Goal: Task Accomplishment & Management: Complete application form

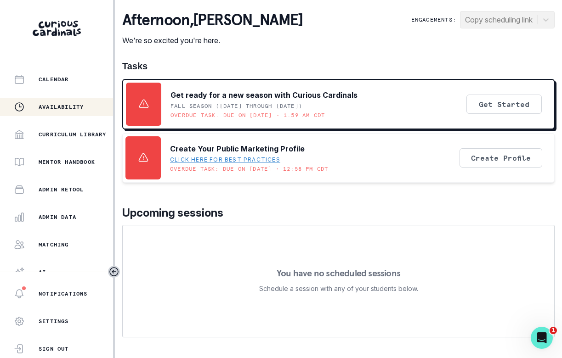
scroll to position [123, 0]
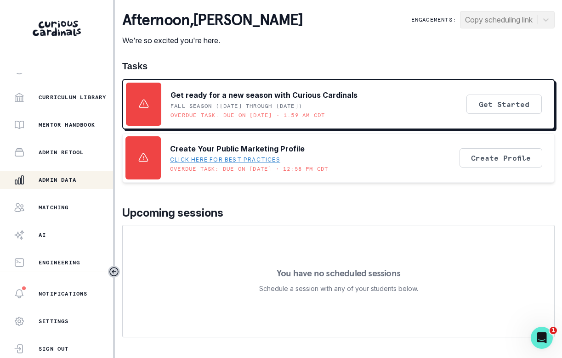
click at [53, 185] on div "Admin Data" at bounding box center [63, 180] width 99 height 11
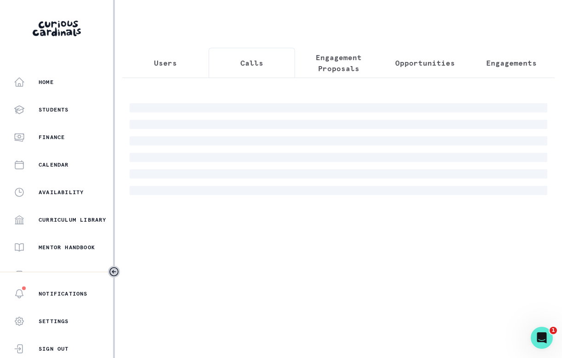
click at [237, 69] on button "Calls" at bounding box center [252, 63] width 86 height 30
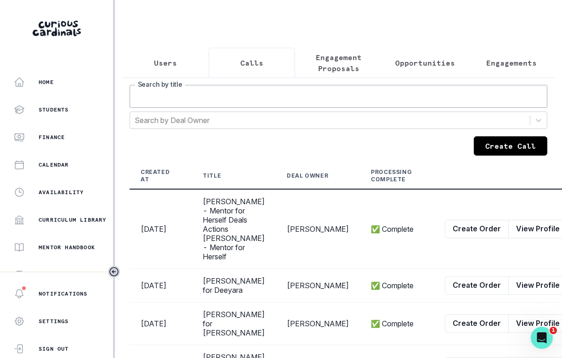
click at [230, 103] on input "Search by title" at bounding box center [339, 96] width 418 height 23
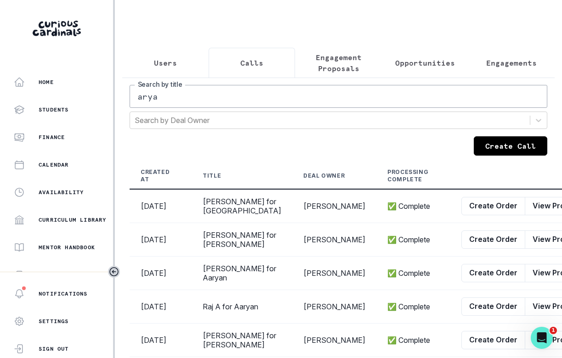
drag, startPoint x: 227, startPoint y: 104, endPoint x: 145, endPoint y: 82, distance: 85.2
click at [145, 82] on div "Users Calls Engagement Proposals Opportunities Engagements arya Search by title…" at bounding box center [338, 305] width 432 height 514
type input "[PERSON_NAME]"
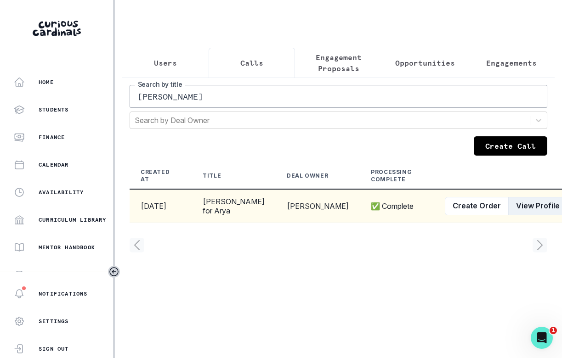
click at [508, 215] on button "View Profile" at bounding box center [537, 206] width 59 height 18
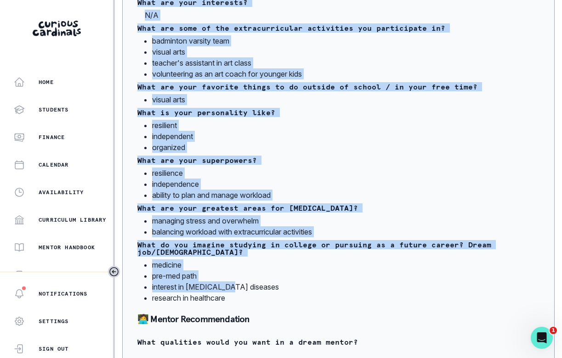
scroll to position [821, 0]
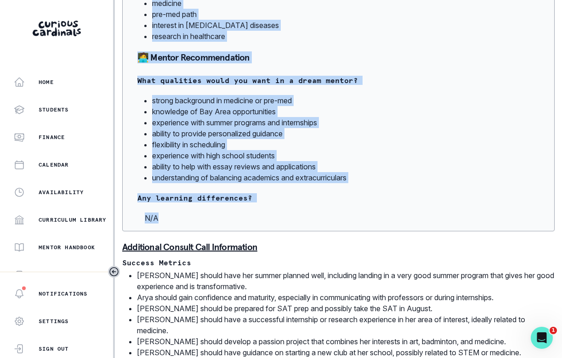
drag, startPoint x: 136, startPoint y: 13, endPoint x: 236, endPoint y: 216, distance: 227.1
copy div "Lore Ipsumdolo 🍎 Sitametc Adipisc Elits 20do Eiusm Tempor Incididunt U Labo Etd…"
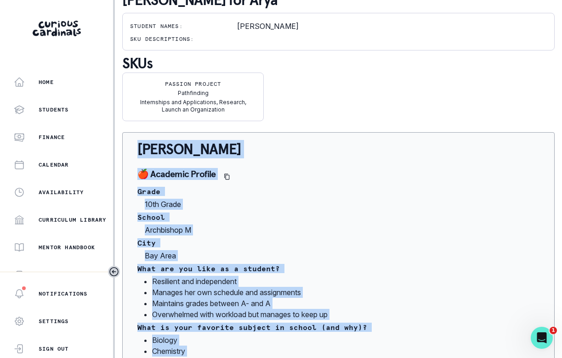
copy div "Lore Ipsumdolo 🍎 Sitametc Adipisc Elits 20do Eiusm Tempor Incididunt U Labo Etd…"
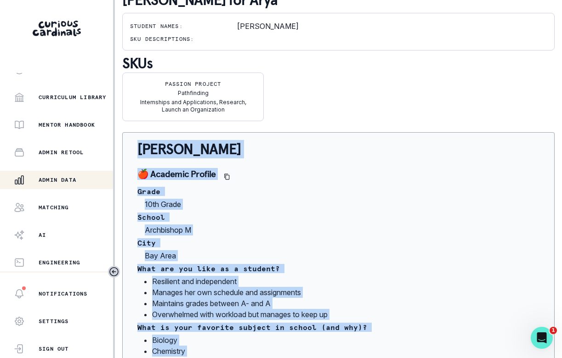
click at [57, 177] on p "Admin Data" at bounding box center [58, 179] width 38 height 7
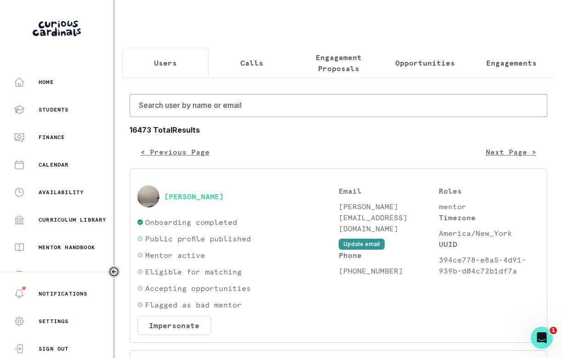
click at [236, 69] on button "Calls" at bounding box center [252, 63] width 86 height 30
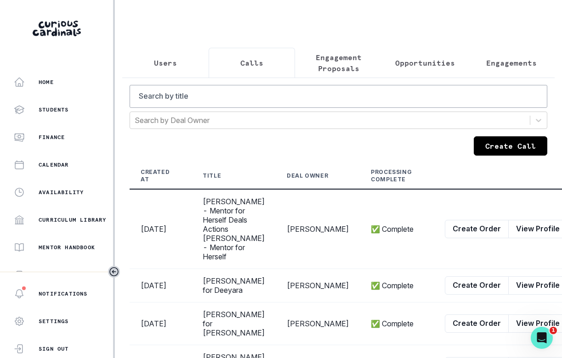
click at [481, 153] on button "Create Call" at bounding box center [511, 145] width 74 height 19
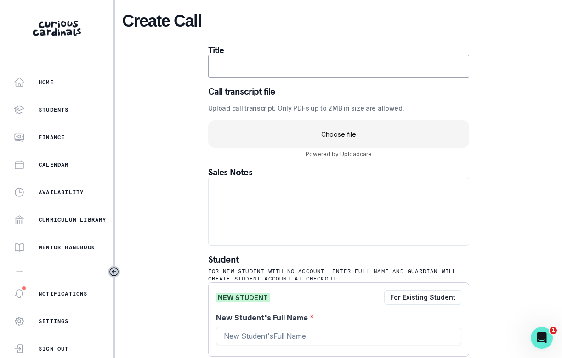
click at [322, 130] on uc-drop-area "Choose file" at bounding box center [338, 134] width 261 height 28
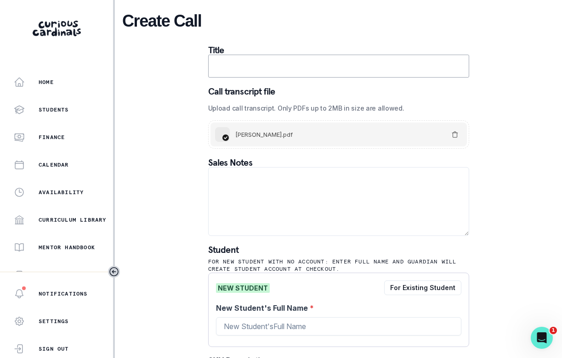
click at [257, 70] on input "text" at bounding box center [338, 66] width 261 height 23
type input "[PERSON_NAME]"
click at [267, 324] on input "New Student's Full Name *" at bounding box center [338, 326] width 245 height 18
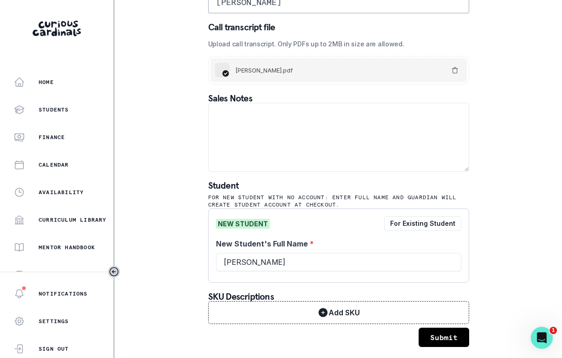
type input "[PERSON_NAME]"
click at [422, 336] on button "Submit" at bounding box center [444, 337] width 51 height 19
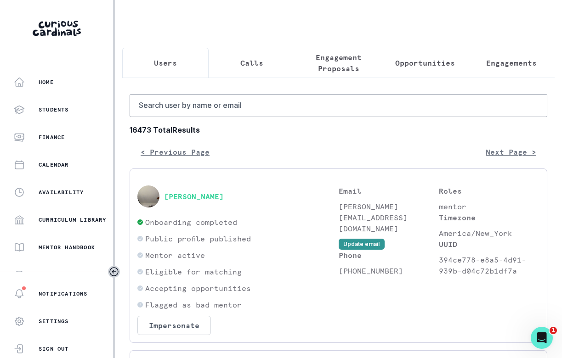
click at [249, 64] on p "Calls" at bounding box center [251, 62] width 23 height 11
